Goal: Task Accomplishment & Management: Complete application form

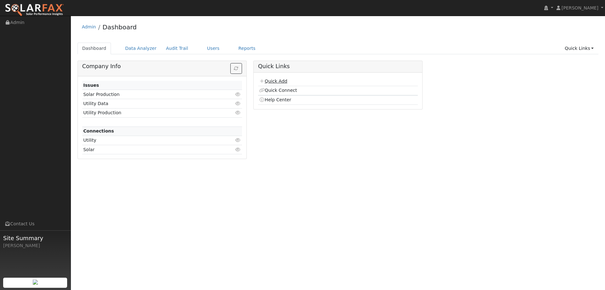
click at [279, 83] on link "Quick Add" at bounding box center [273, 80] width 28 height 5
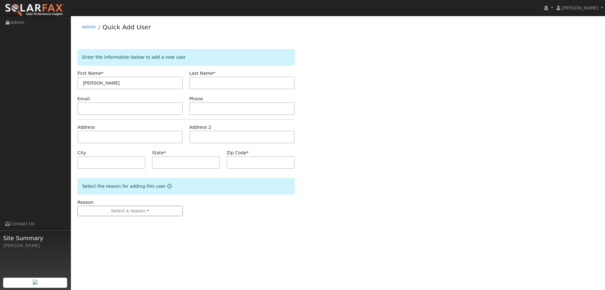
type input "Andrew"
type input "Riha"
paste input "apriha@gmail.com"
type input "apriha@gmail.com"
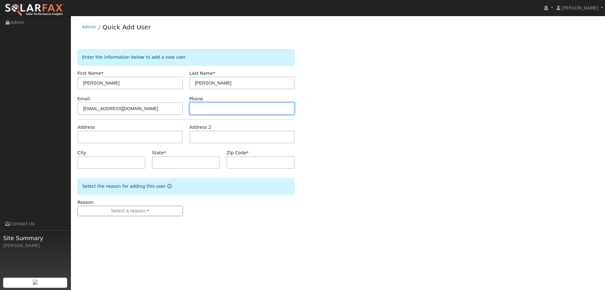
click at [213, 111] on input "text" at bounding box center [241, 108] width 105 height 13
paste input "(515) 708-4700"
type input "(515) 708-4700"
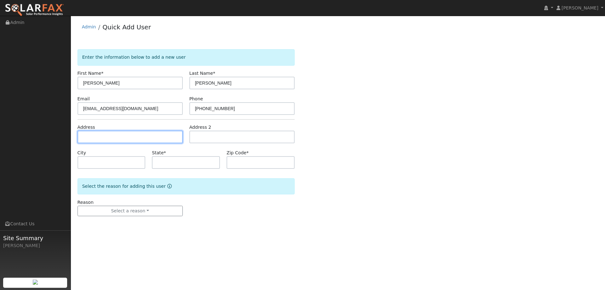
click at [162, 137] on input "text" at bounding box center [130, 136] width 105 height 13
paste input "520 Linda Falls Terrace"
type input "520 Linda Falls Terrace"
type input "Angwin"
type input "CA"
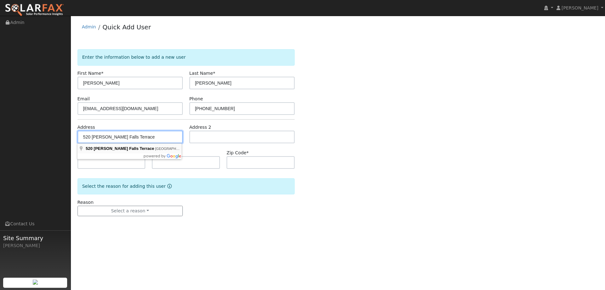
type input "94508"
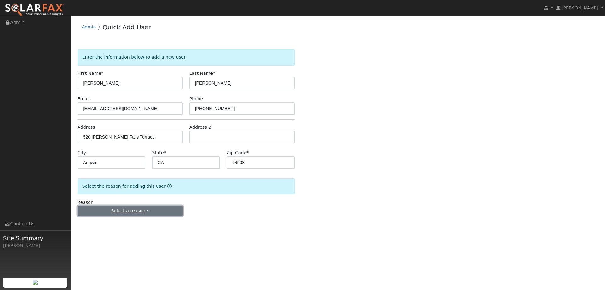
click at [121, 215] on button "Select a reason" at bounding box center [130, 211] width 105 height 11
click at [111, 221] on link "New lead" at bounding box center [113, 223] width 70 height 9
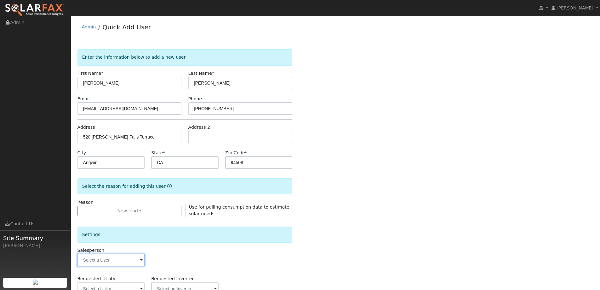
click at [133, 257] on input "text" at bounding box center [111, 259] width 67 height 13
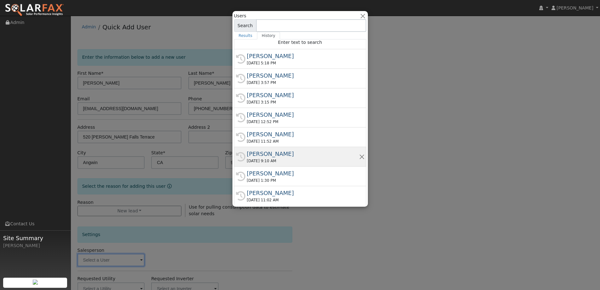
scroll to position [3, 0]
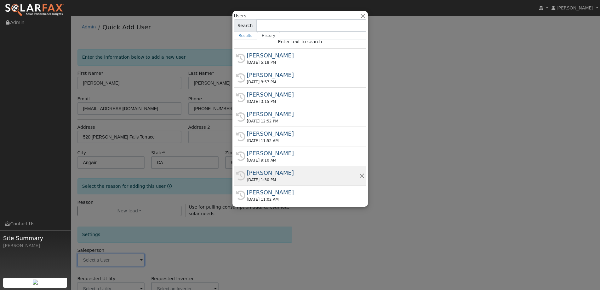
click at [279, 174] on div "Kelsey Commerford" at bounding box center [303, 172] width 112 height 9
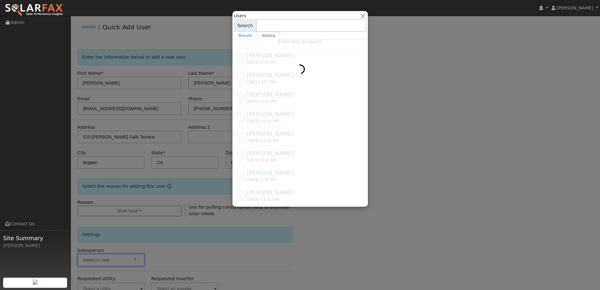
type input "Kelsey Commerford"
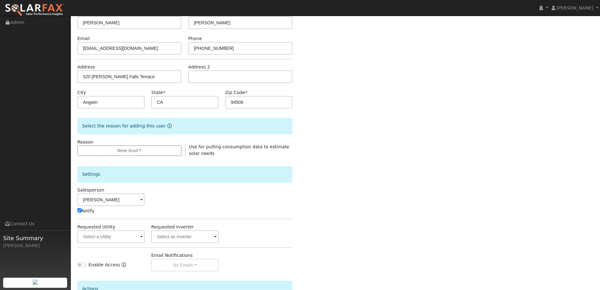
scroll to position [63, 0]
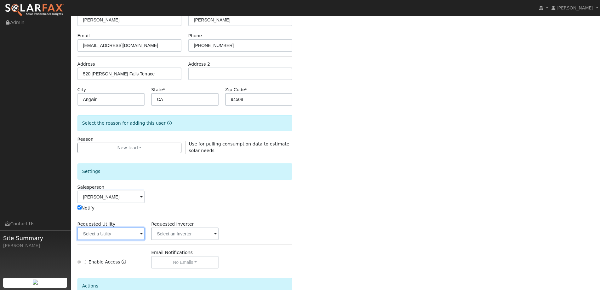
click at [129, 239] on input "text" at bounding box center [111, 233] width 67 height 13
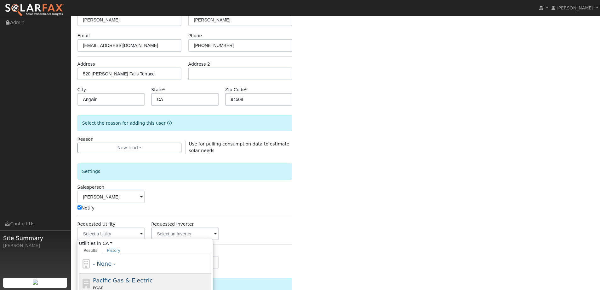
type input "Pacific Gas & Electric"
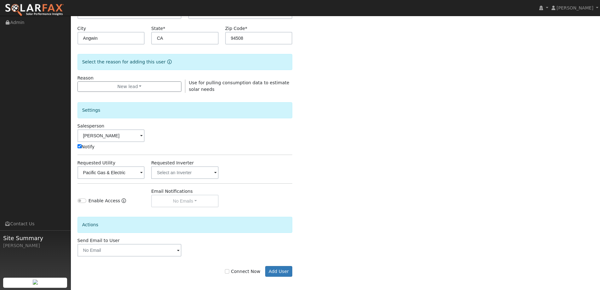
scroll to position [127, 0]
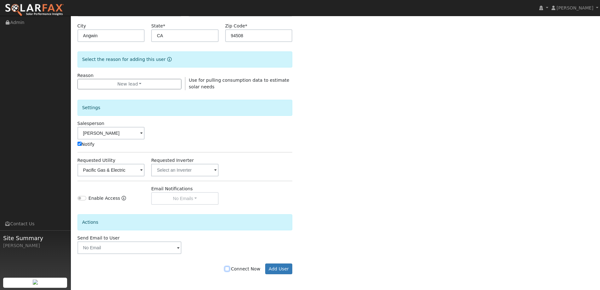
click at [229, 267] on input "Connect Now" at bounding box center [227, 268] width 4 height 4
checkbox input "true"
click at [283, 272] on button "Add User" at bounding box center [278, 268] width 27 height 11
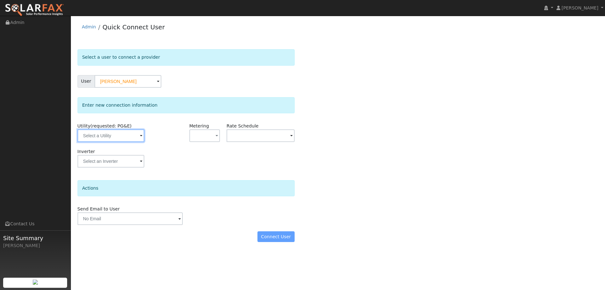
click at [126, 141] on input "text" at bounding box center [111, 135] width 67 height 13
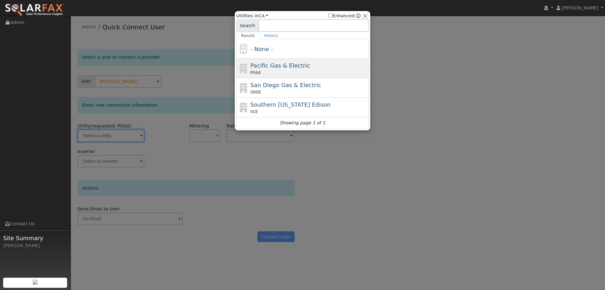
click at [280, 73] on div "PG&E" at bounding box center [309, 73] width 117 height 6
type input "PG&E"
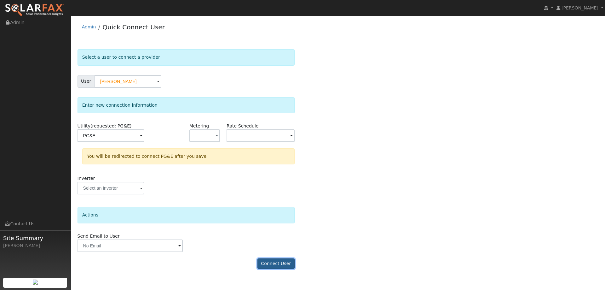
click at [274, 261] on button "Connect User" at bounding box center [276, 263] width 37 height 11
